Goal: Task Accomplishment & Management: Manage account settings

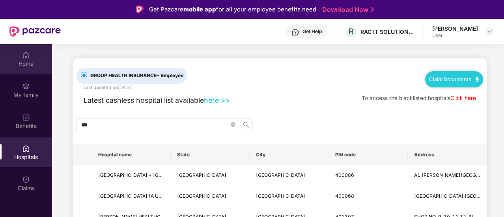
click at [22, 60] on div "Home" at bounding box center [26, 64] width 52 height 8
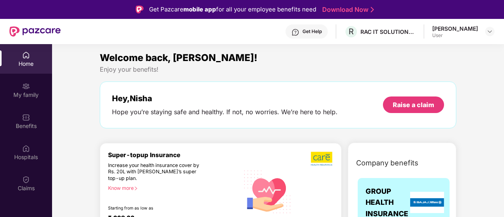
click at [14, 29] on img at bounding box center [34, 31] width 51 height 10
click at [493, 32] on div at bounding box center [489, 31] width 9 height 9
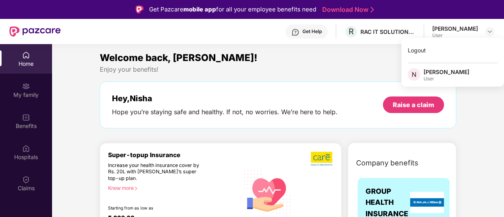
click at [333, 71] on div "Enjoy your benefits!" at bounding box center [278, 69] width 357 height 8
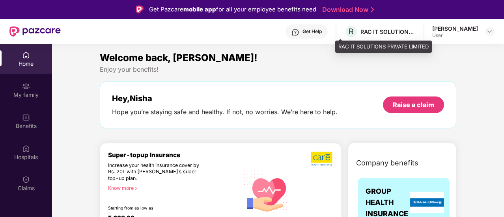
click at [360, 30] on div "RAC IT SOLUTIONS PRIVATE LIMITED" at bounding box center [387, 31] width 55 height 7
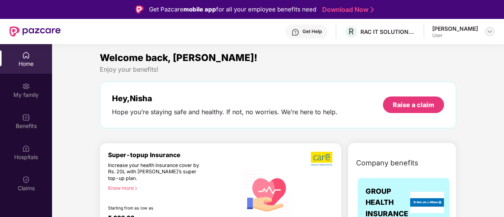
click at [489, 34] on img at bounding box center [490, 31] width 6 height 6
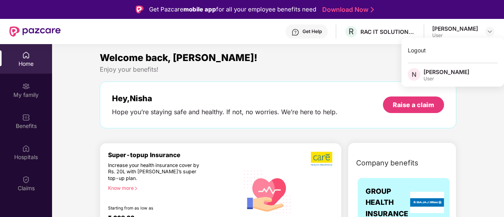
click at [320, 58] on div "Welcome back, [PERSON_NAME]!" at bounding box center [278, 57] width 357 height 15
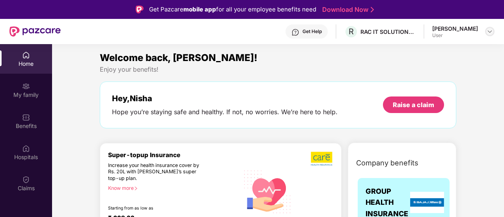
click at [492, 31] on img at bounding box center [490, 31] width 6 height 6
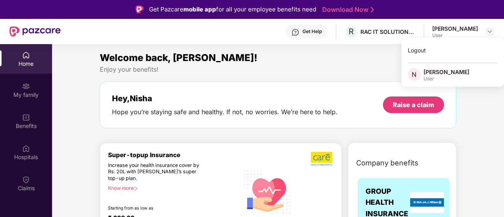
click at [325, 60] on div "Welcome back, [PERSON_NAME]!" at bounding box center [278, 57] width 357 height 15
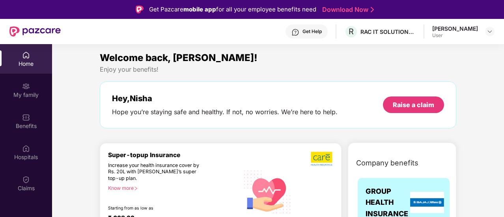
click at [219, 73] on div "Enjoy your benefits!" at bounding box center [278, 69] width 357 height 8
click at [488, 35] on div at bounding box center [489, 31] width 9 height 9
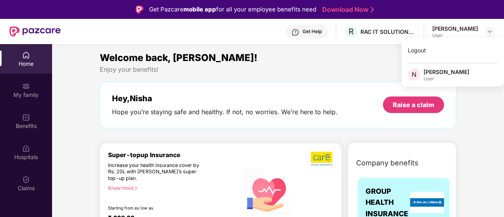
click at [319, 75] on div "Welcome back, Nisha! Enjoy your benefits! Hey, Nisha Hope you’re staying safe a…" at bounding box center [278, 93] width 363 height 86
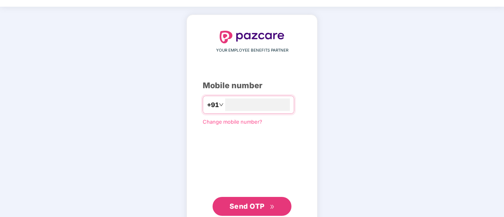
scroll to position [39, 0]
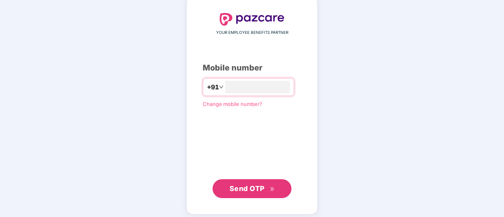
type input "**********"
click at [245, 187] on span "Send OTP" at bounding box center [247, 189] width 35 height 8
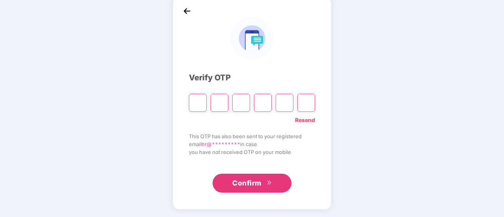
type input "*"
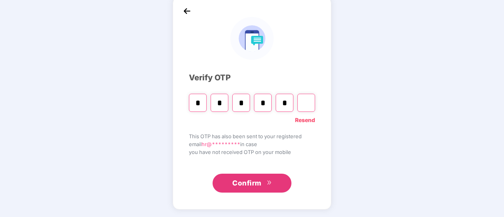
type input "*"
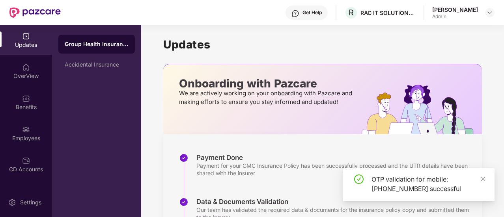
click at [486, 178] on div "OTP validation for mobile: +918879399393 successful" at bounding box center [418, 184] width 151 height 33
click at [491, 14] on img at bounding box center [490, 12] width 6 height 6
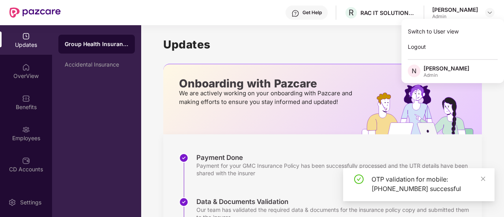
click at [338, 35] on div "Updates Onboarding with Pazcare We are actively working on your onboarding with…" at bounding box center [322, 219] width 319 height 389
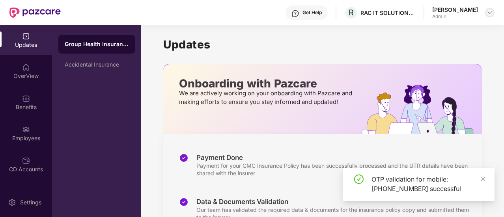
click at [491, 15] on img at bounding box center [490, 12] width 6 height 6
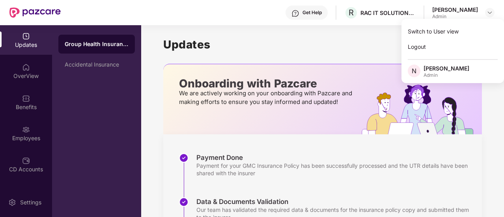
click at [316, 38] on h1 "Updates" at bounding box center [322, 44] width 319 height 13
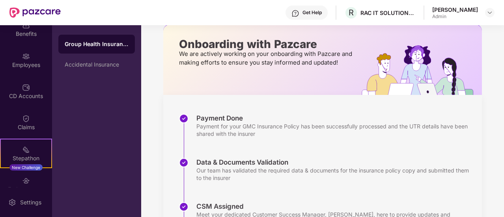
scroll to position [39, 0]
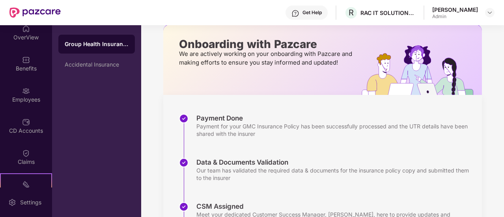
click at [452, 15] on div "Admin" at bounding box center [455, 16] width 46 height 6
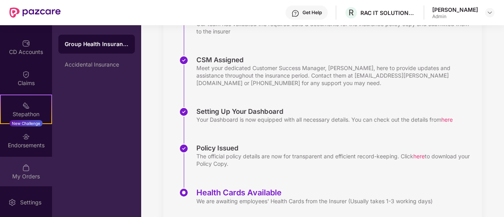
scroll to position [209, 0]
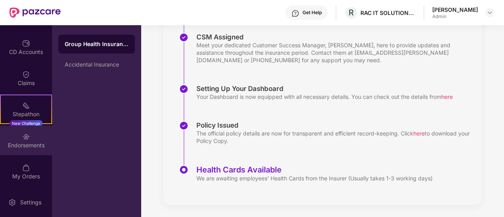
click at [22, 142] on div "Endorsements" at bounding box center [26, 146] width 52 height 8
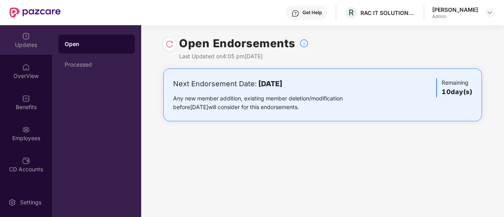
click at [19, 39] on div "Updates" at bounding box center [26, 40] width 52 height 30
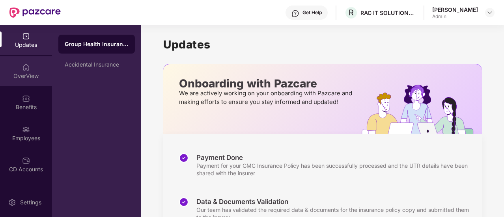
click at [25, 70] on img at bounding box center [26, 67] width 8 height 8
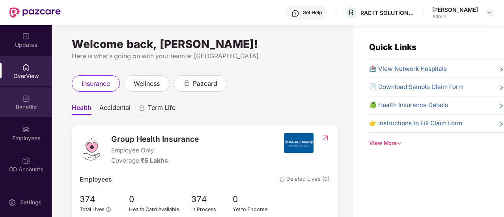
click at [24, 103] on div "Benefits" at bounding box center [26, 103] width 52 height 30
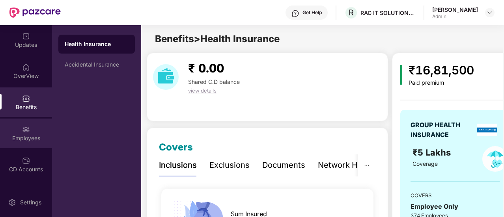
click at [23, 134] on div "Employees" at bounding box center [26, 138] width 52 height 8
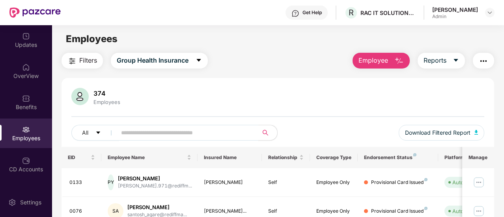
click at [180, 132] on input "text" at bounding box center [184, 133] width 127 height 12
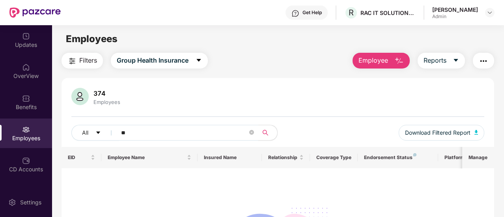
type input "*"
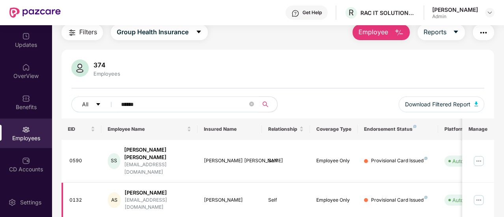
scroll to position [39, 0]
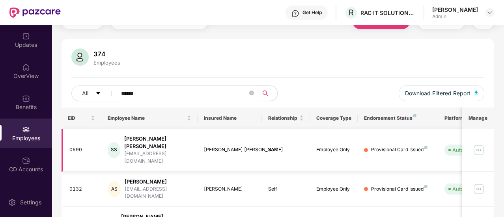
type input "******"
click at [480, 144] on img at bounding box center [478, 150] width 13 height 13
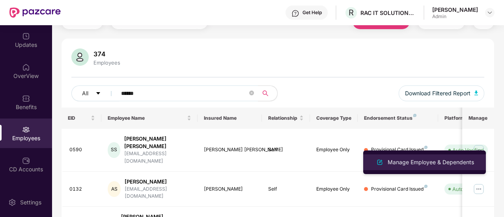
click at [379, 161] on img at bounding box center [379, 162] width 9 height 9
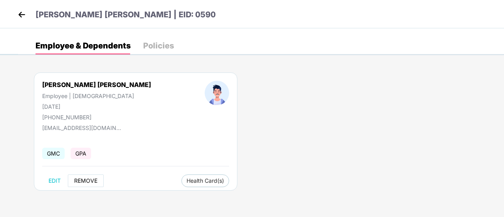
click at [84, 180] on span "REMOVE" at bounding box center [85, 181] width 23 height 6
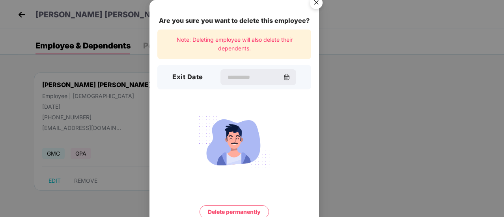
click at [316, 1] on img "Close" at bounding box center [316, 4] width 22 height 22
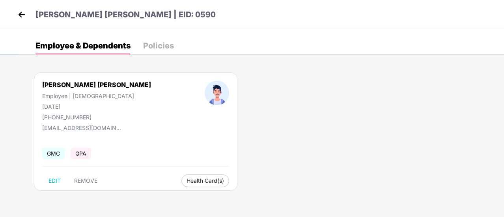
click at [352, 88] on div "Sanjay Kumar Singh Employee | Male 15 Dec 1982 +918454045381 salesbaroda@racwg.…" at bounding box center [261, 136] width 486 height 150
drag, startPoint x: 51, startPoint y: 116, endPoint x: 85, endPoint y: 116, distance: 34.3
click at [85, 116] on div "+918454045381" at bounding box center [96, 117] width 109 height 7
click at [287, 142] on div "Sanjay Kumar Singh Employee | Male 15 Dec 1982 +918454045381 salesbaroda@racwg.…" at bounding box center [261, 136] width 486 height 150
click at [22, 15] on img at bounding box center [22, 15] width 12 height 12
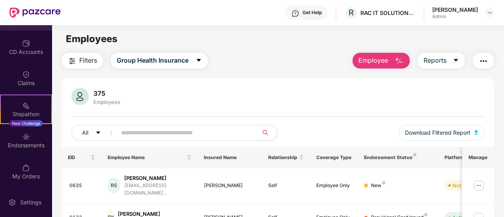
click at [484, 57] on img "button" at bounding box center [483, 60] width 9 height 9
click at [205, 106] on div "375 Employees" at bounding box center [277, 97] width 413 height 19
click at [485, 60] on img "button" at bounding box center [483, 60] width 9 height 9
click at [280, 106] on div "375 Employees" at bounding box center [277, 97] width 413 height 19
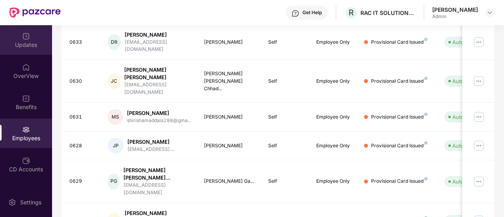
click at [21, 45] on div "Updates" at bounding box center [26, 45] width 52 height 8
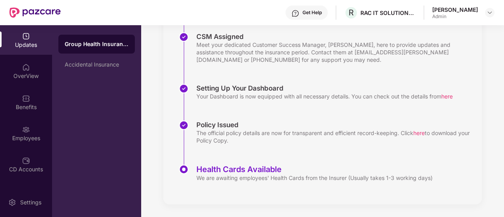
scroll to position [209, 0]
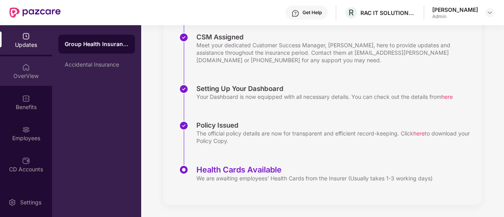
click at [22, 68] on img at bounding box center [26, 67] width 8 height 8
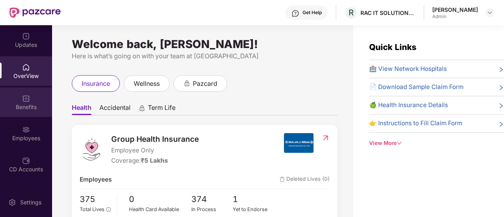
click at [36, 108] on div "Benefits" at bounding box center [26, 107] width 52 height 8
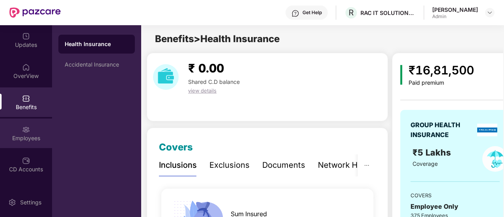
click at [26, 131] on img at bounding box center [26, 130] width 8 height 8
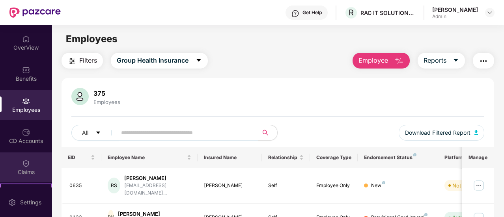
scroll to position [39, 0]
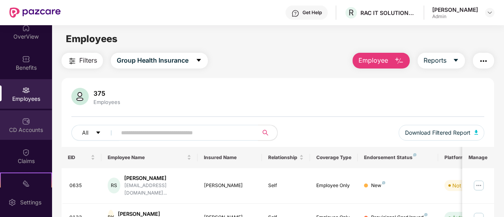
click at [31, 129] on div "CD Accounts" at bounding box center [26, 130] width 52 height 8
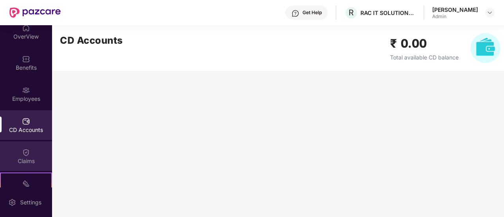
click at [21, 157] on div "Claims" at bounding box center [26, 161] width 52 height 8
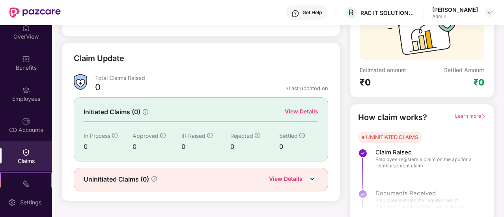
scroll to position [91, 0]
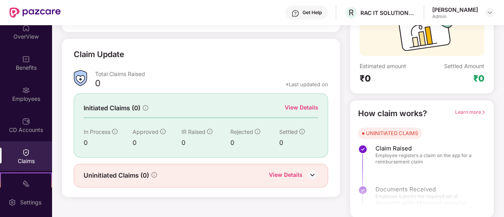
click at [289, 174] on div "View Details" at bounding box center [286, 176] width 34 height 10
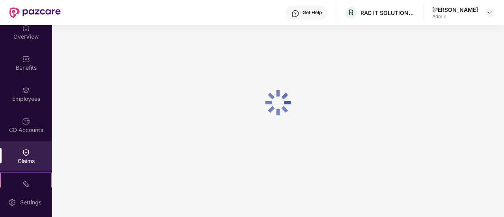
scroll to position [25, 0]
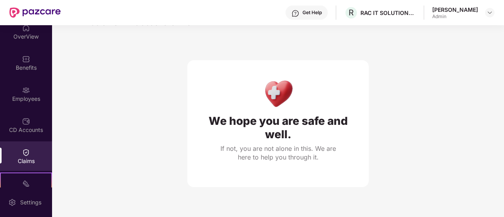
click at [30, 147] on div "Claims" at bounding box center [26, 157] width 52 height 30
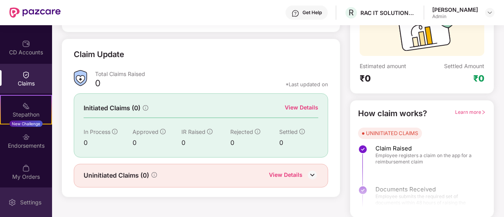
scroll to position [118, 0]
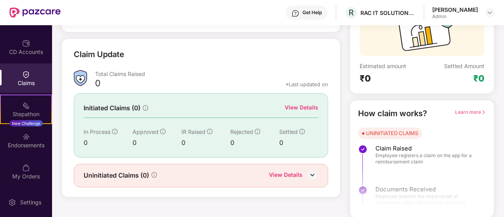
click at [28, 78] on div "Claims" at bounding box center [26, 78] width 52 height 30
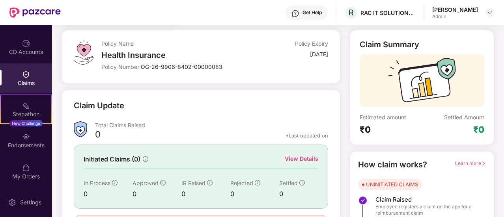
scroll to position [91, 0]
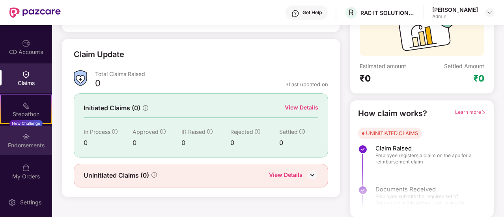
click at [14, 141] on div "Endorsements" at bounding box center [26, 141] width 52 height 30
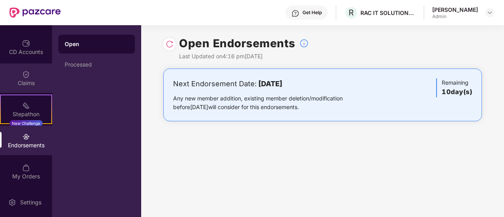
click at [37, 82] on div "Claims" at bounding box center [26, 83] width 52 height 8
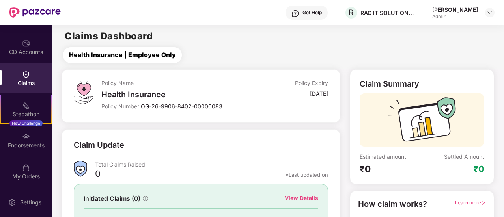
click at [97, 60] on span "Health Insurance | Employee Only" at bounding box center [122, 55] width 107 height 10
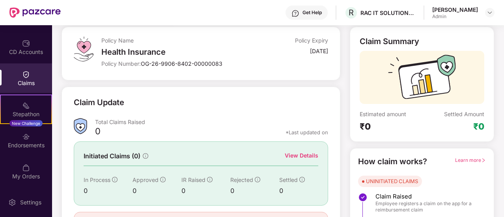
scroll to position [91, 0]
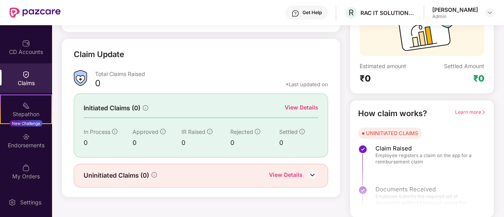
click at [294, 174] on div "View Details" at bounding box center [286, 176] width 34 height 10
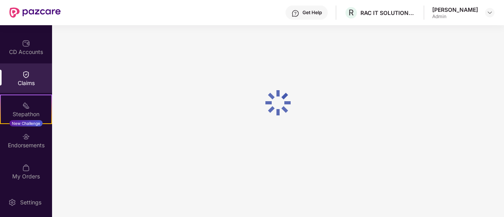
scroll to position [25, 0]
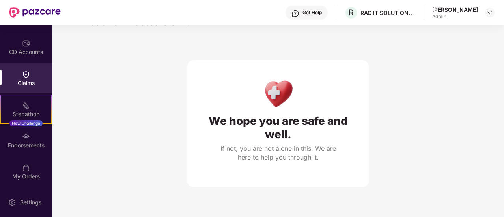
click at [31, 78] on div "Claims" at bounding box center [26, 78] width 52 height 30
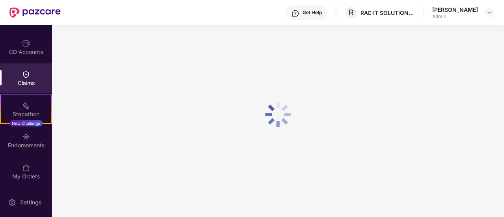
scroll to position [91, 0]
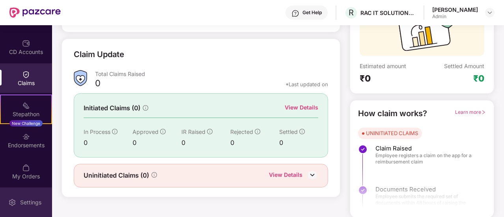
click at [30, 200] on div "Settings" at bounding box center [31, 203] width 26 height 8
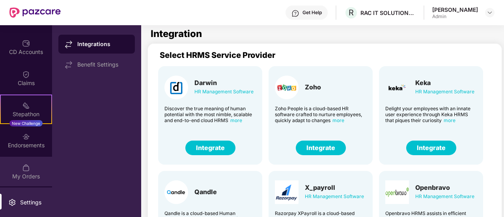
scroll to position [67, 0]
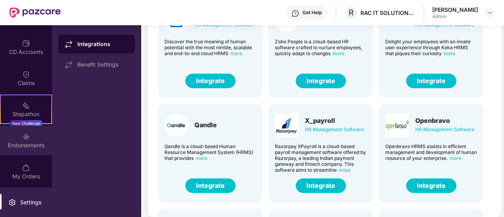
click at [34, 136] on div "Endorsements" at bounding box center [26, 141] width 52 height 30
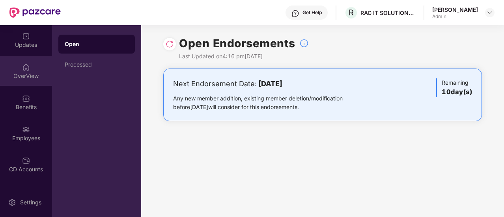
click at [31, 78] on div "OverView" at bounding box center [26, 76] width 52 height 8
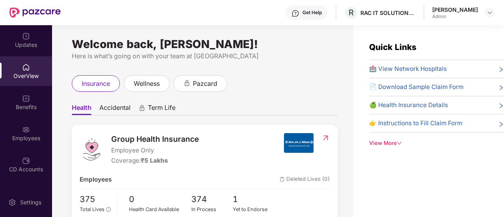
click at [438, 86] on span "📄 Download Sample Claim Form" at bounding box center [416, 86] width 94 height 9
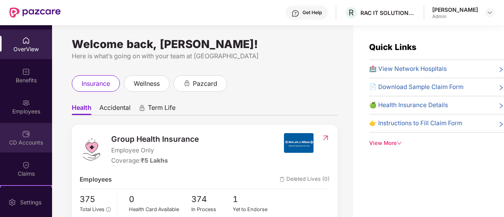
scroll to position [39, 0]
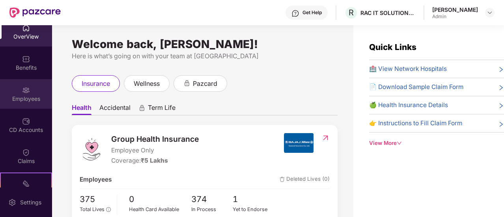
click at [17, 89] on div "Employees" at bounding box center [26, 94] width 52 height 30
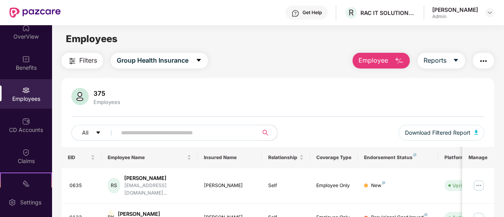
click at [135, 129] on input "text" at bounding box center [184, 133] width 127 height 12
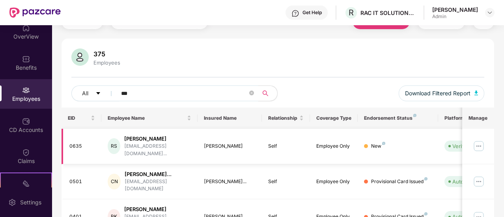
type input "***"
click at [160, 140] on div "[PERSON_NAME]" at bounding box center [157, 138] width 67 height 7
click at [480, 145] on img at bounding box center [478, 146] width 13 height 13
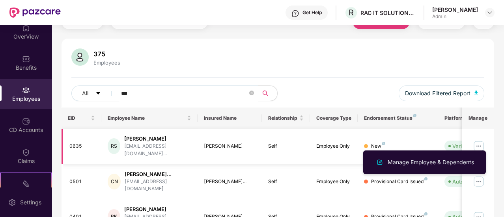
click at [237, 150] on td "Ram Shesh" at bounding box center [230, 146] width 64 height 35
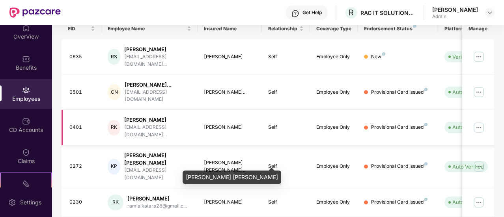
scroll to position [0, 0]
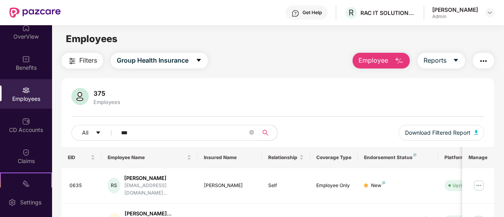
click at [376, 57] on span "Employee" at bounding box center [373, 61] width 30 height 10
click at [253, 104] on div "375 Employees" at bounding box center [277, 97] width 413 height 19
